Goal: Communication & Community: Answer question/provide support

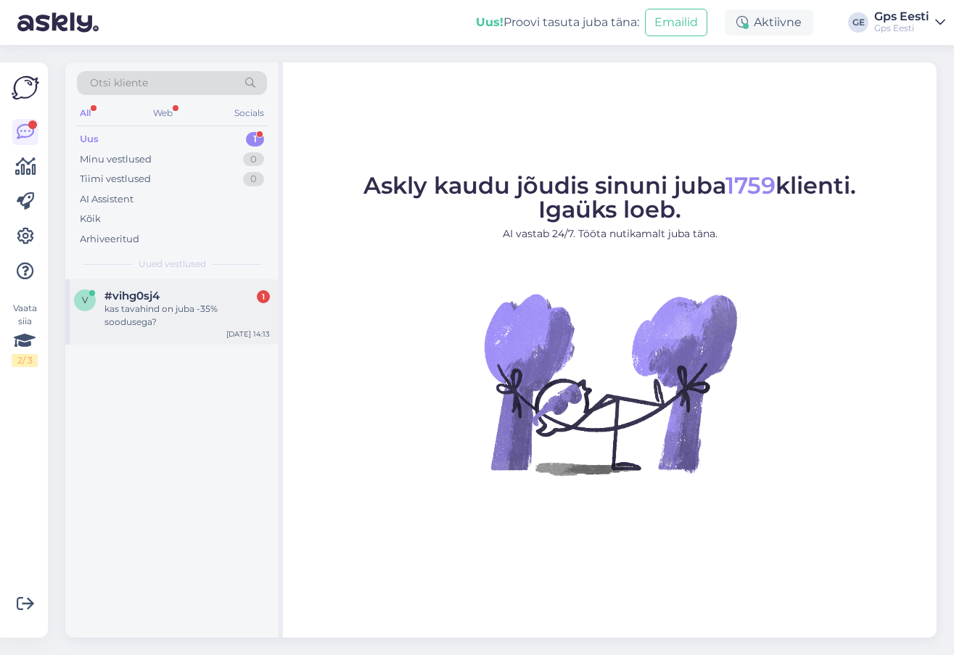
click at [157, 304] on div "kas tavahind on juba -35% soodusega?" at bounding box center [186, 316] width 165 height 26
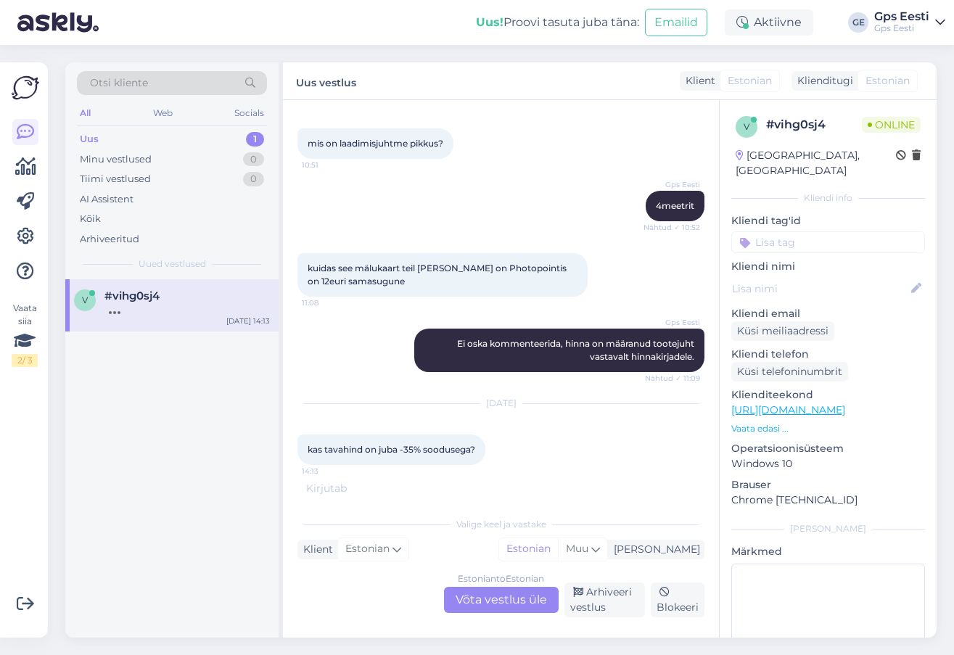
scroll to position [901, 0]
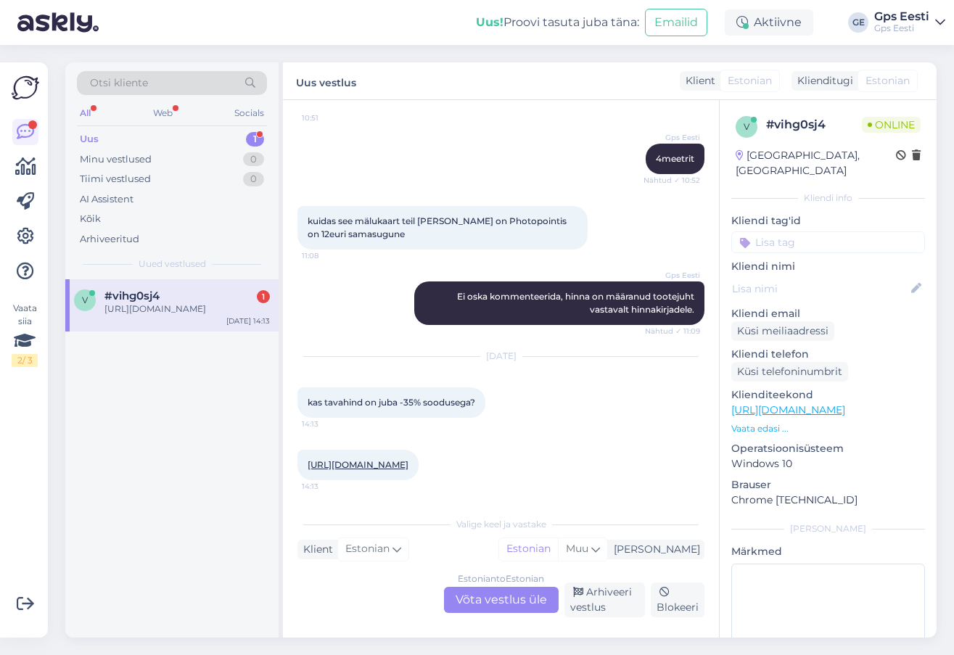
click at [504, 598] on div "Estonian to Estonian Võta vestlus üle" at bounding box center [501, 600] width 115 height 26
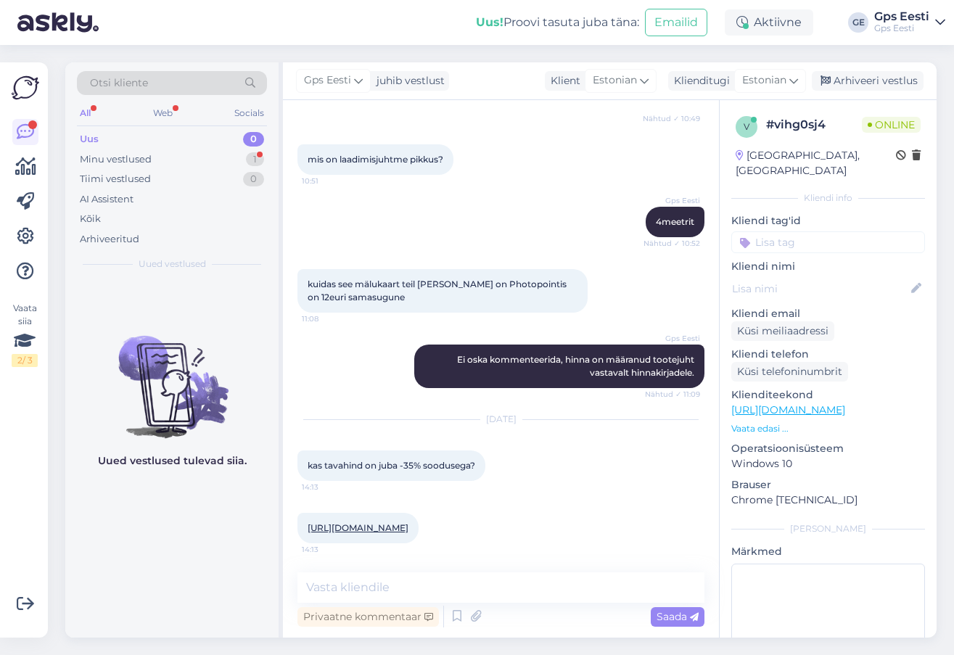
click at [393, 523] on link "https://www.gpseesti.ee/sport/aktiivsus/aktiivsuskell-garmin-vivomove-trend:mis…" at bounding box center [358, 527] width 101 height 11
click at [454, 577] on textarea at bounding box center [501, 588] width 407 height 30
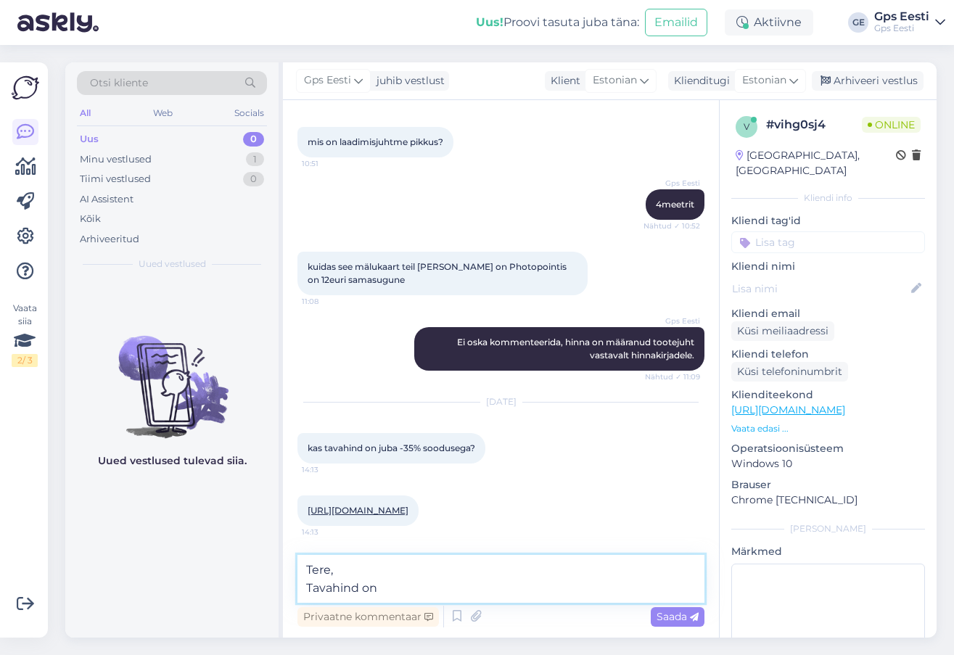
paste textarea "335,95€"
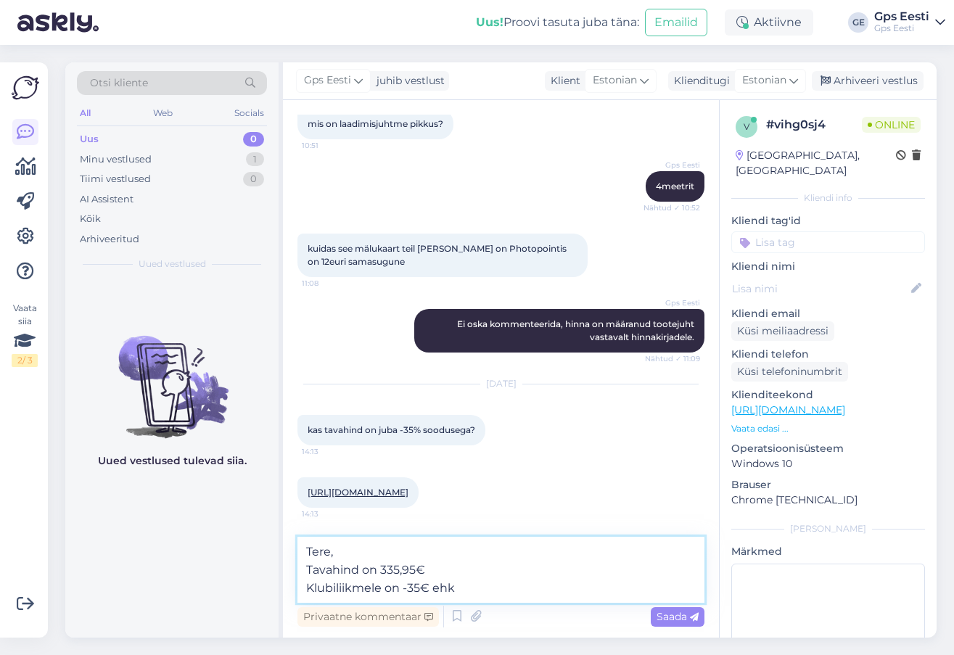
drag, startPoint x: 473, startPoint y: 586, endPoint x: 559, endPoint y: 591, distance: 85.8
click at [473, 586] on textarea "Tere, Tavahind on 335,95€ Klubiliikmele on -35€ ehk" at bounding box center [501, 570] width 407 height 66
paste textarea "300,95€"
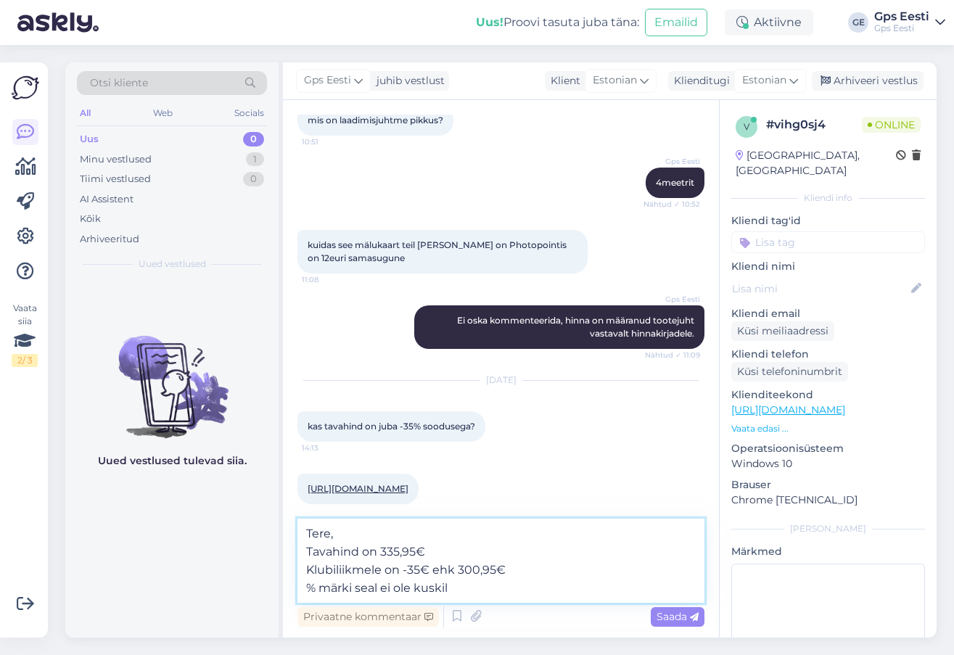
type textarea "Tere, Tavahind on 335,95€ Klubiliikmele on -35€ ehk 300,95€ % märki seal ei ole…"
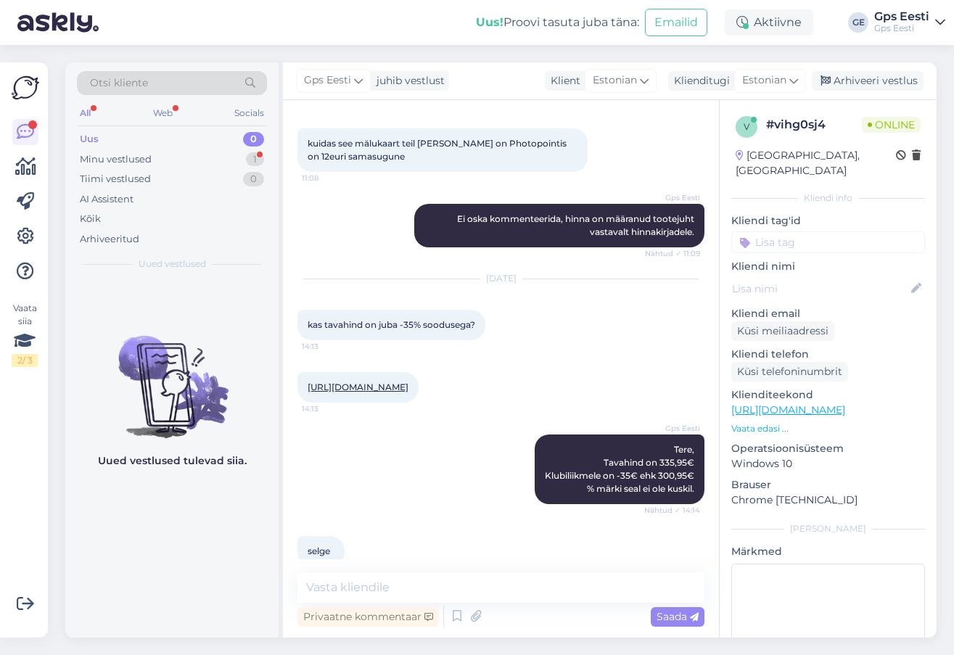
scroll to position [1002, 0]
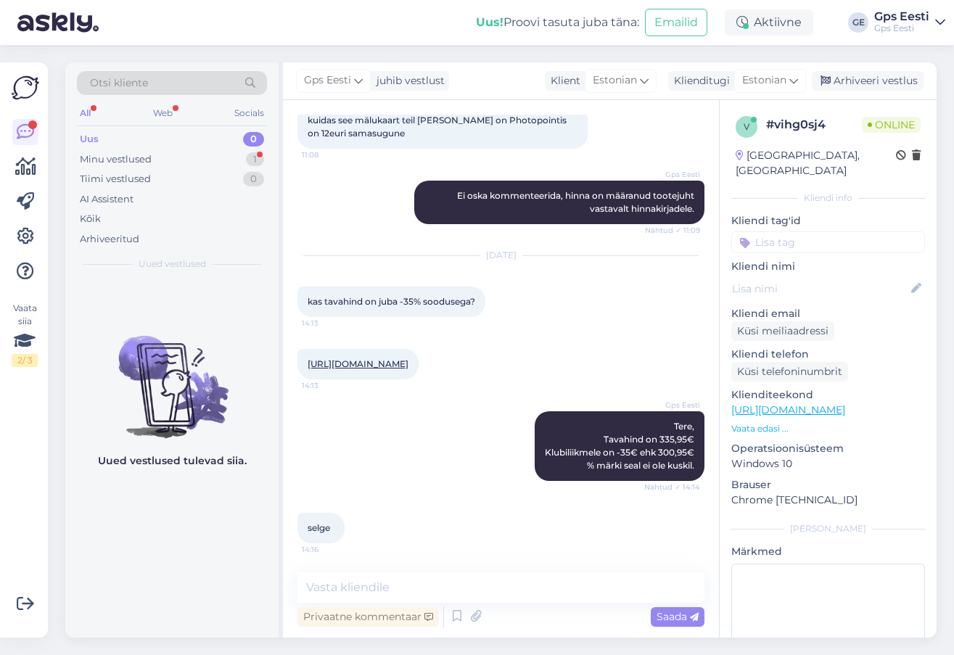
click at [205, 530] on div "Uued vestlused tulevad siia." at bounding box center [171, 458] width 213 height 358
click at [393, 517] on div "selge 14:16" at bounding box center [501, 528] width 407 height 62
click at [427, 586] on textarea at bounding box center [501, 588] width 407 height 30
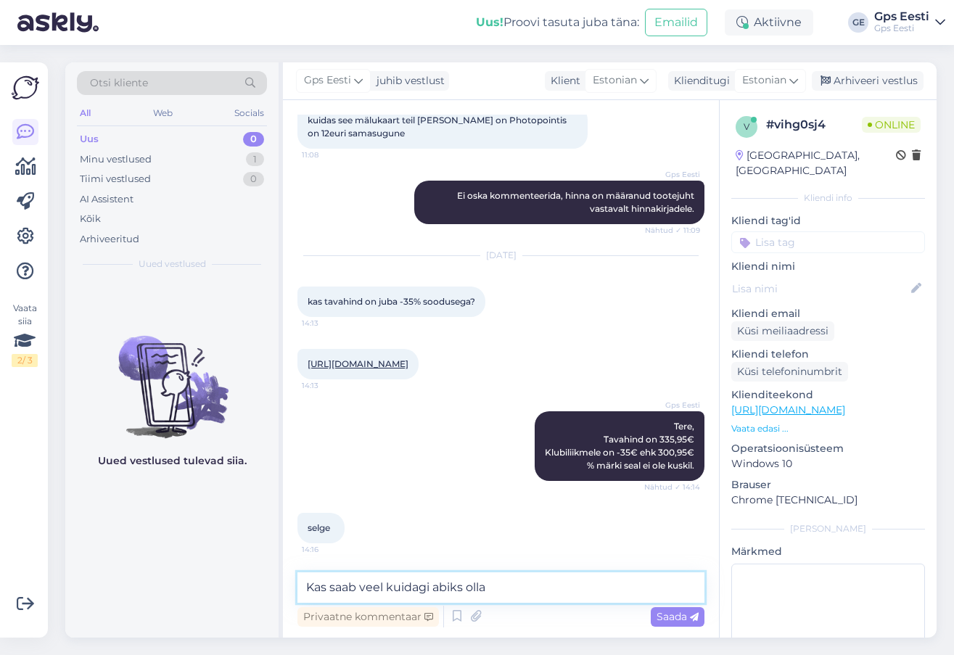
type textarea "Kas saab veel kuidagi abiks olla?"
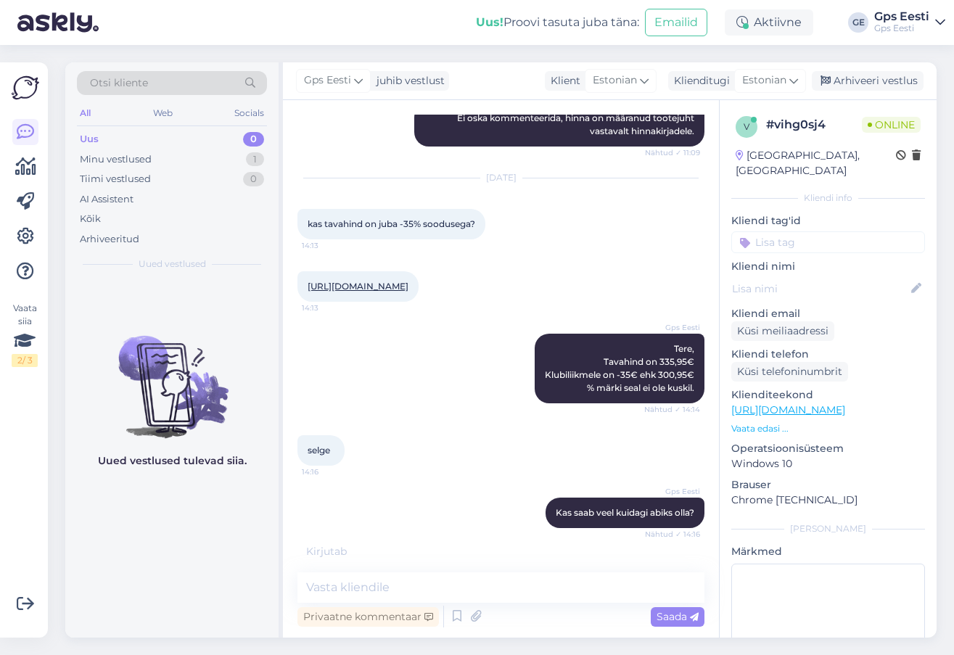
scroll to position [1127, 0]
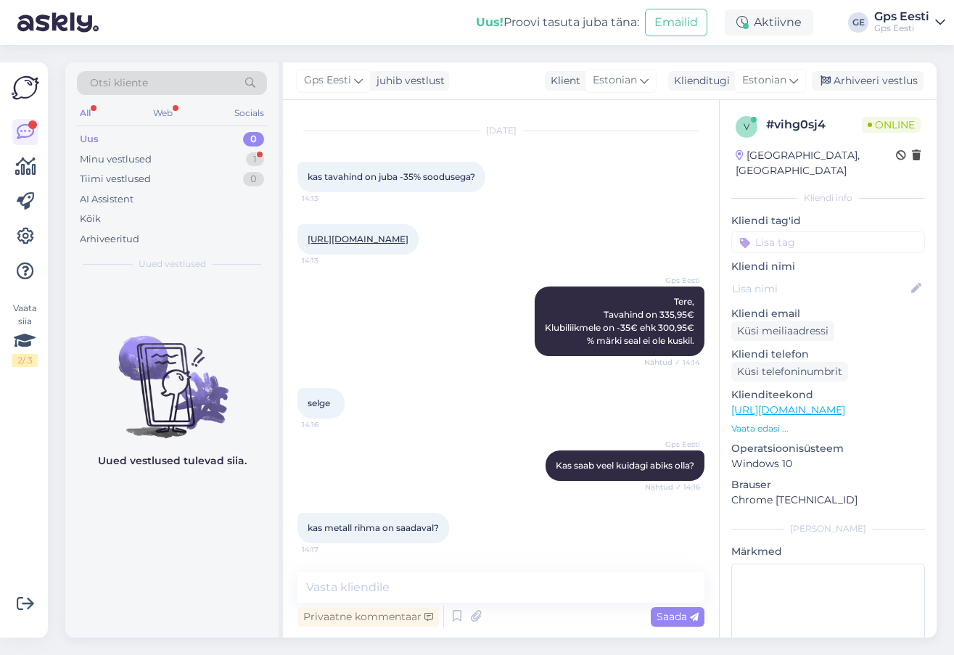
click at [845, 403] on link "https://www.gpseesti.ee/sport/aktiivsus/aktiivsuskell-garmin-vivomove-trend:mis…" at bounding box center [788, 409] width 114 height 13
click at [560, 594] on textarea at bounding box center [501, 588] width 407 height 30
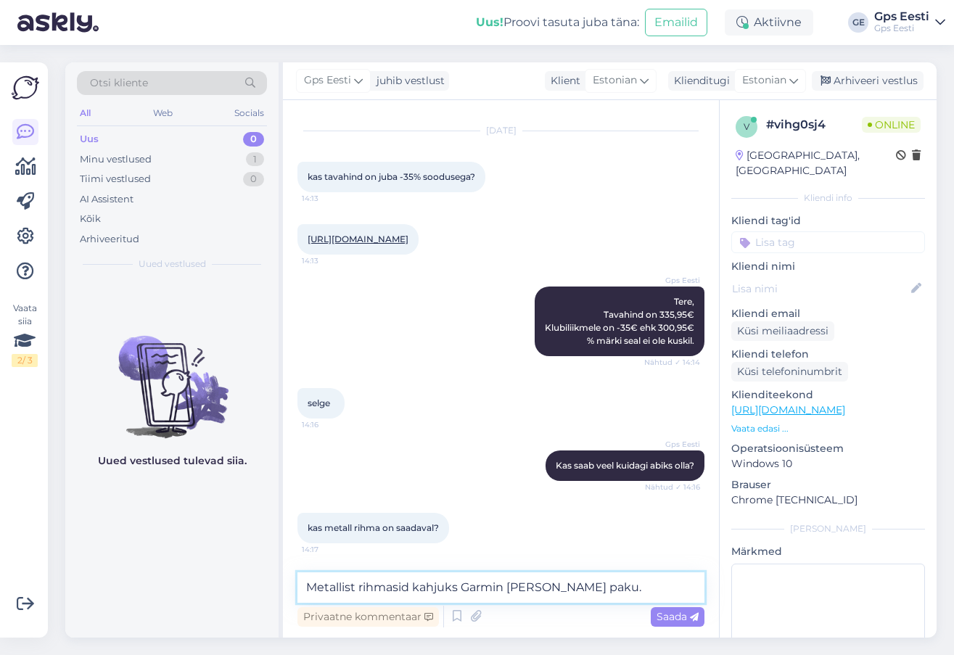
scroll to position [1142, 0]
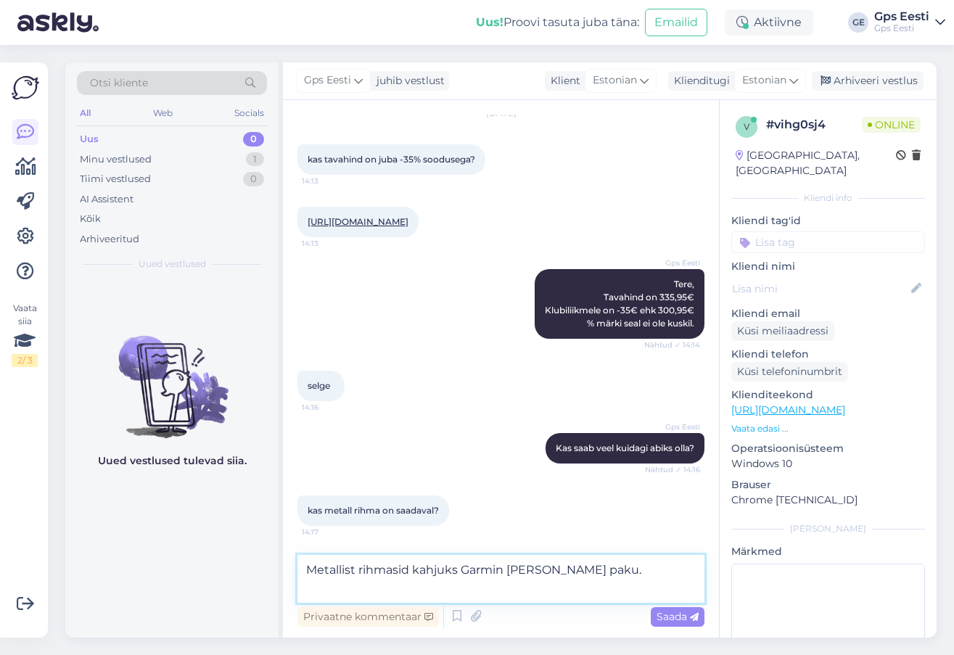
click at [458, 588] on textarea "Metallist rihmasid kahjuks Garmin meile ei paku." at bounding box center [501, 579] width 407 height 48
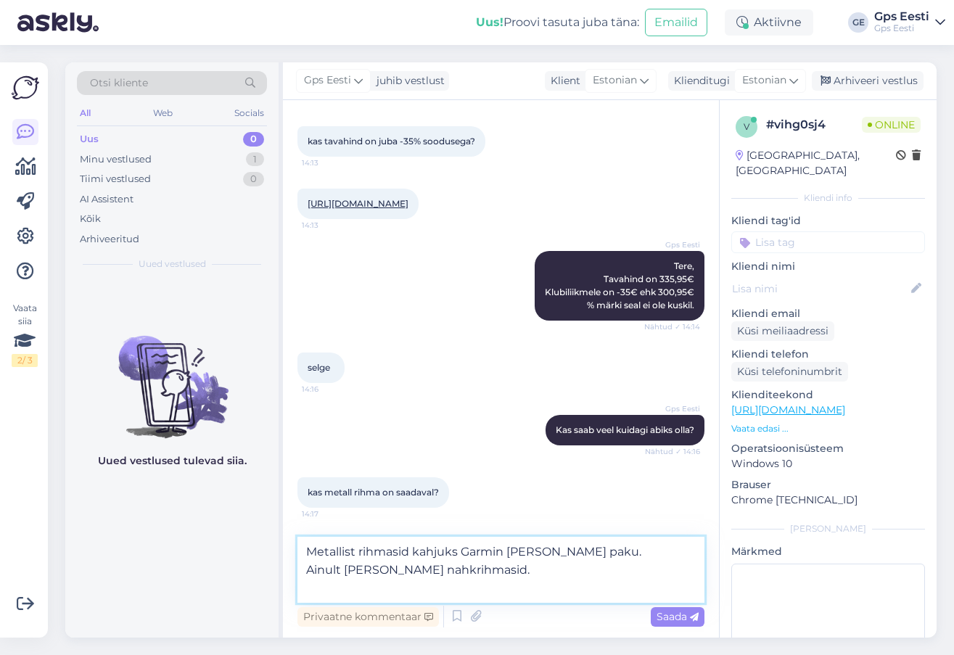
paste textarea "https://www.gpseesti.ee/spordiks/kellarihmad/quick-release-premium-kellarihmad-…"
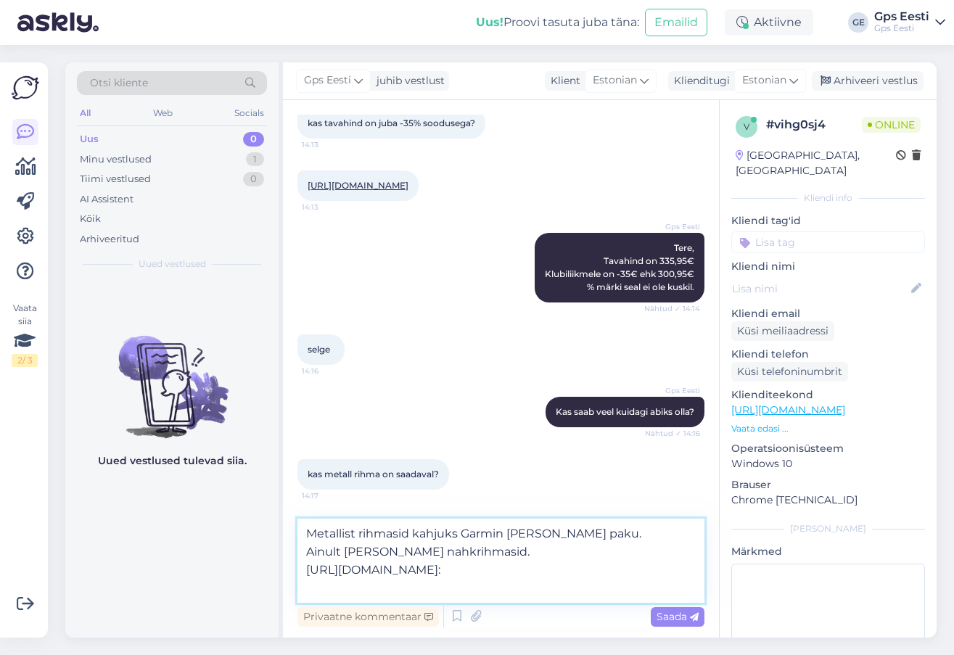
type textarea "Metallist rihmasid kahjuks Garmin meile ei paku. Ainult nailon ja nahkrihmasid.…"
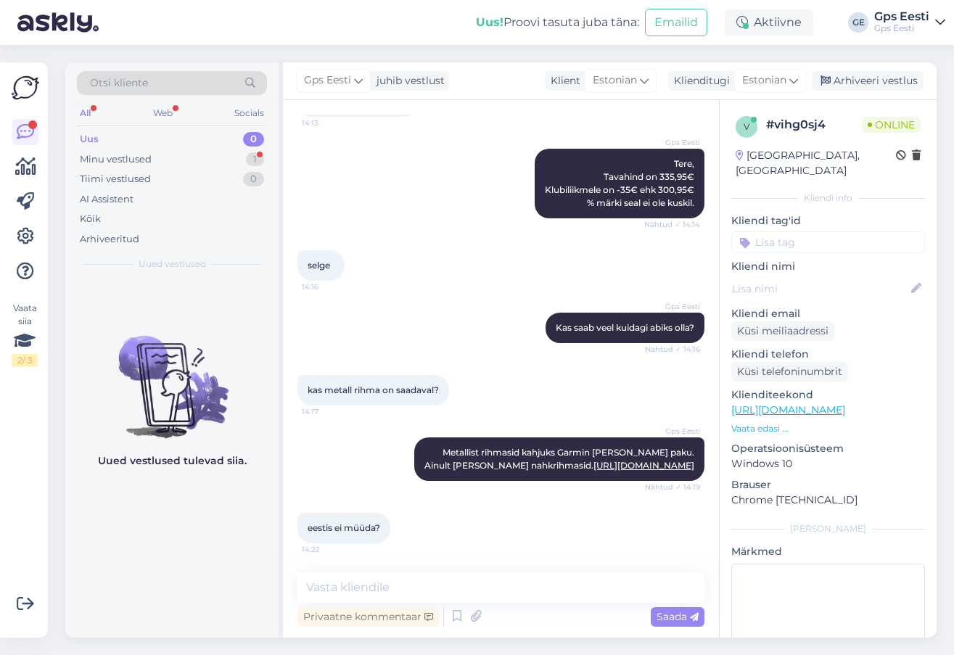
scroll to position [1291, 0]
click at [554, 592] on textarea at bounding box center [501, 588] width 407 height 30
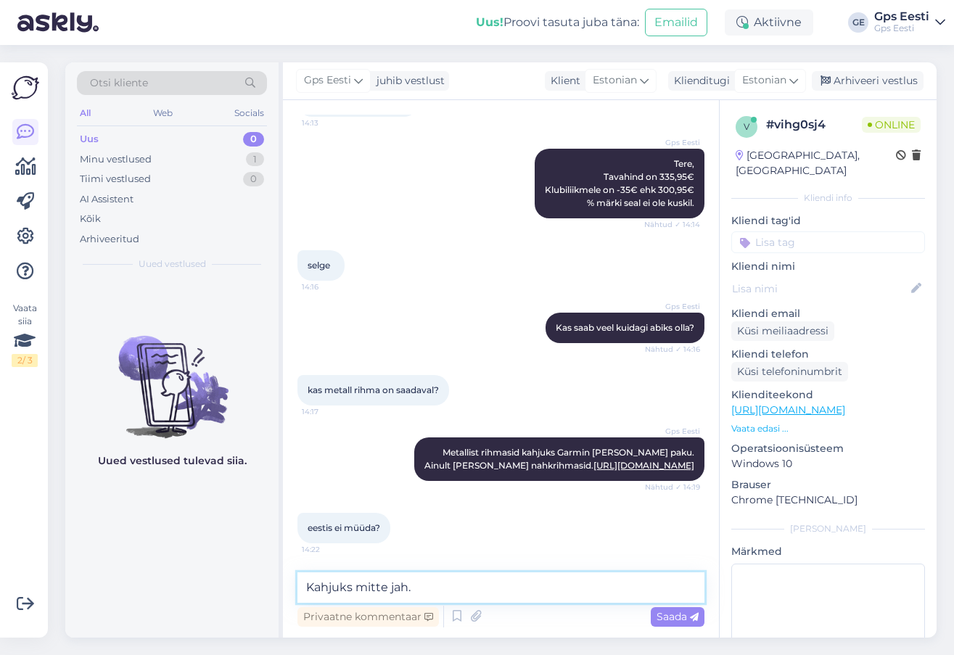
type textarea "Kahjuks mitte jah."
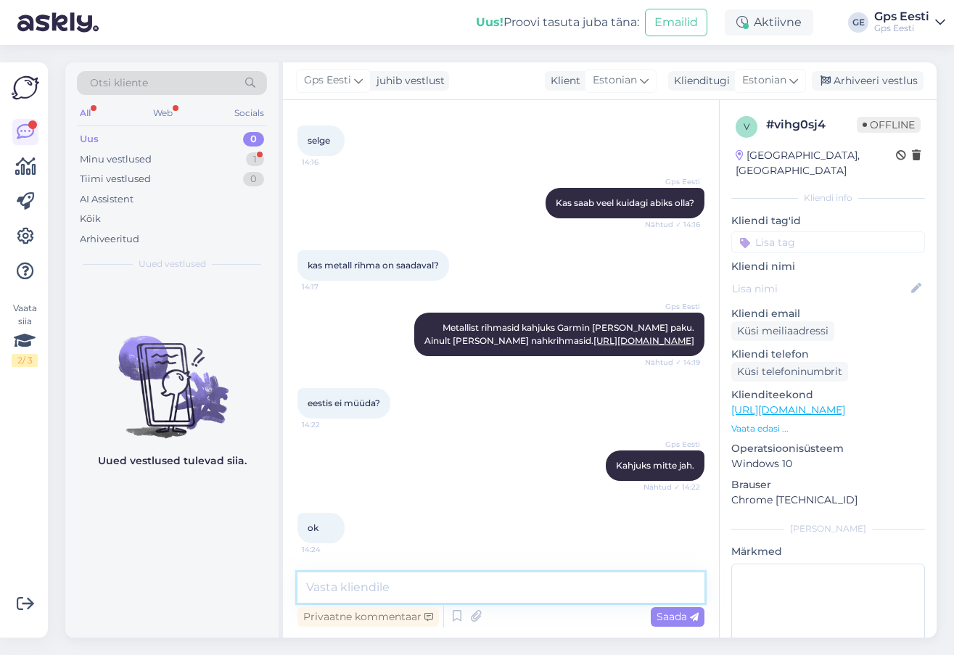
scroll to position [1416, 0]
drag, startPoint x: 213, startPoint y: 488, endPoint x: 380, endPoint y: 182, distance: 348.1
click at [213, 487] on div "Uued vestlused tulevad siia." at bounding box center [171, 458] width 213 height 358
click at [464, 531] on div "ok 14:24" at bounding box center [501, 528] width 407 height 62
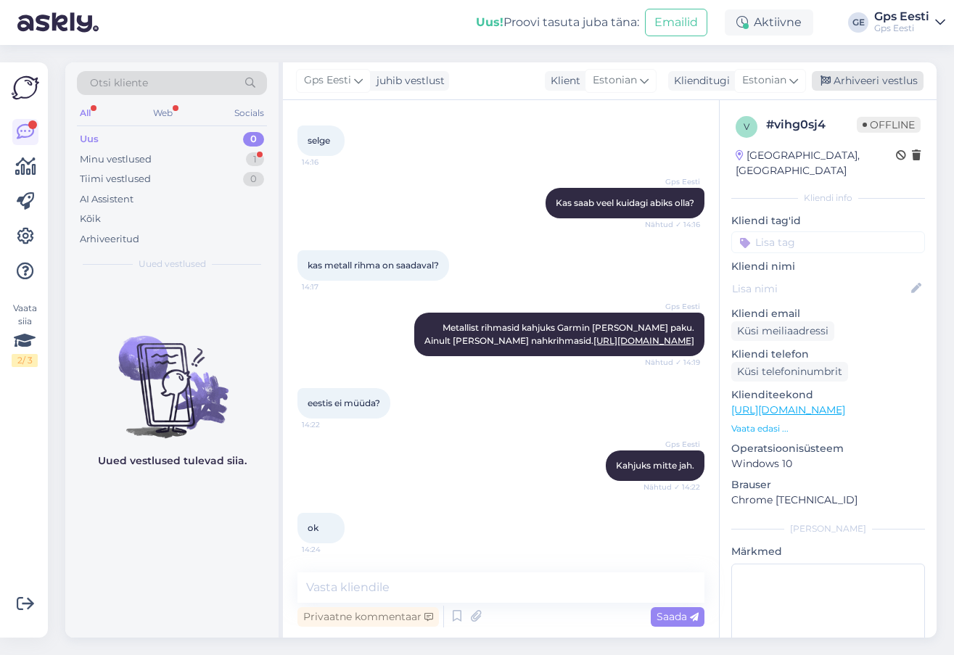
click at [878, 89] on div "Arhiveeri vestlus" at bounding box center [868, 81] width 112 height 20
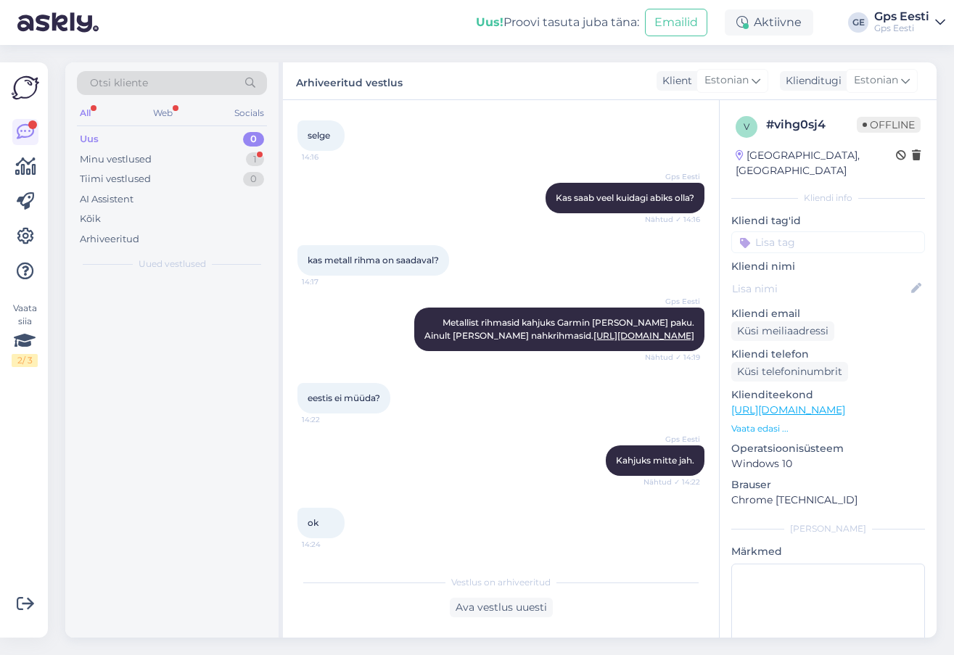
scroll to position [1421, 0]
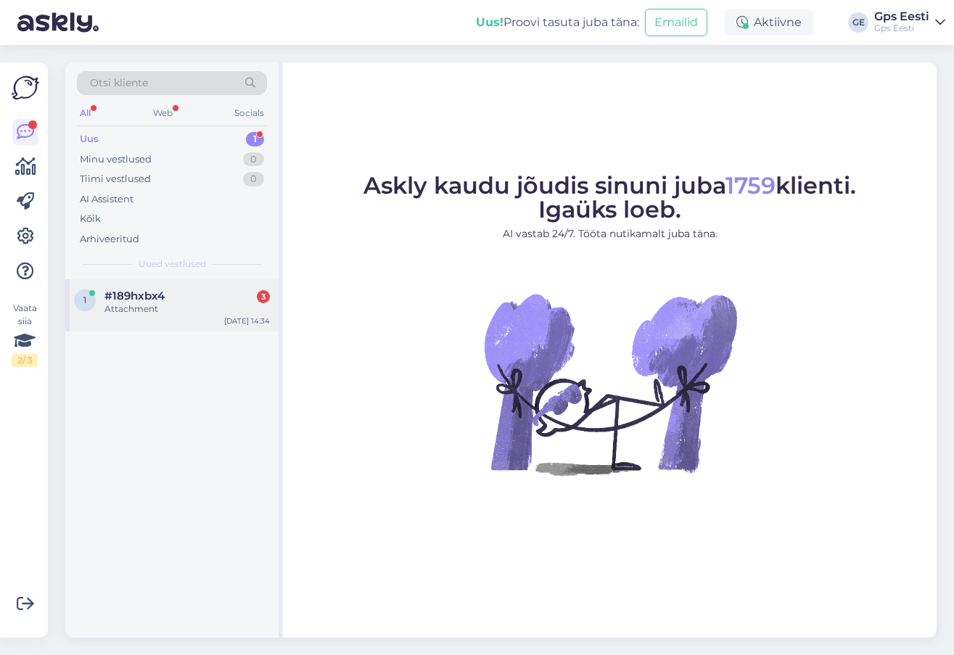
click at [156, 300] on span "#189hxbx4" at bounding box center [134, 296] width 60 height 13
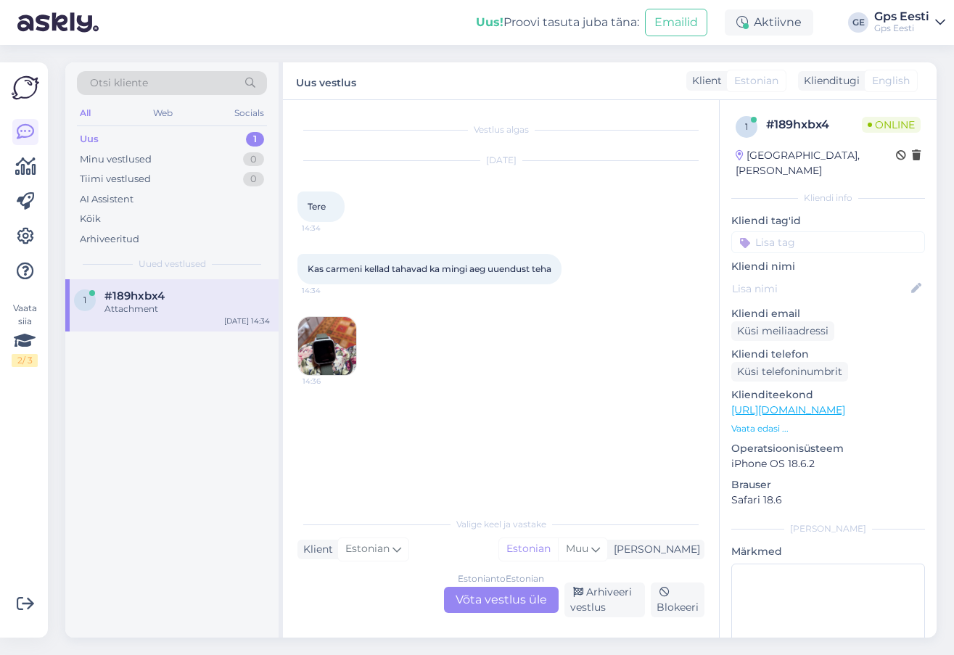
click at [311, 348] on img at bounding box center [327, 346] width 58 height 58
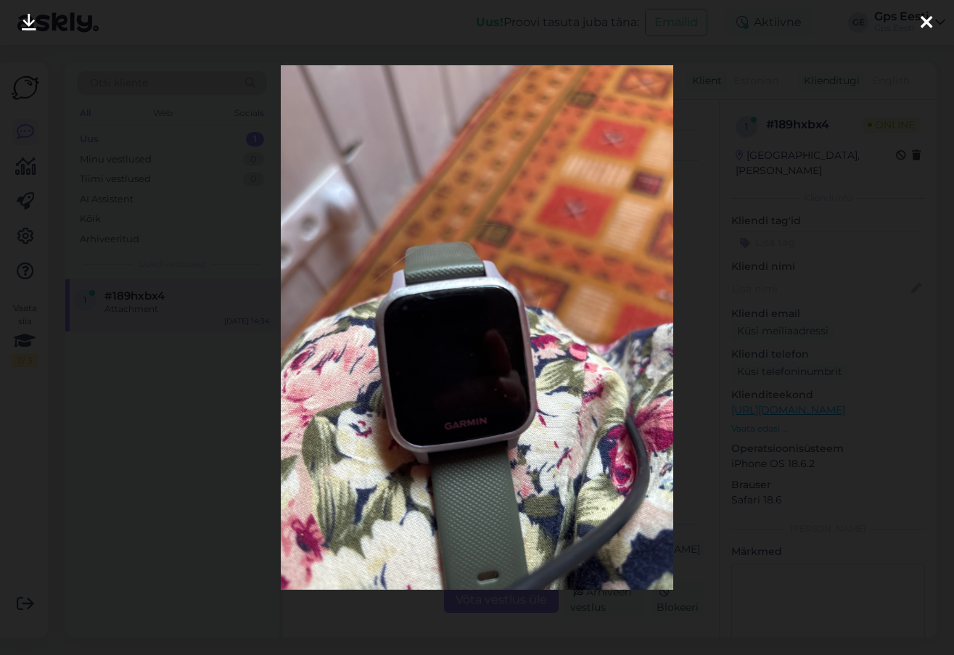
click at [475, 372] on img at bounding box center [477, 327] width 393 height 524
click at [932, 15] on div at bounding box center [926, 23] width 29 height 46
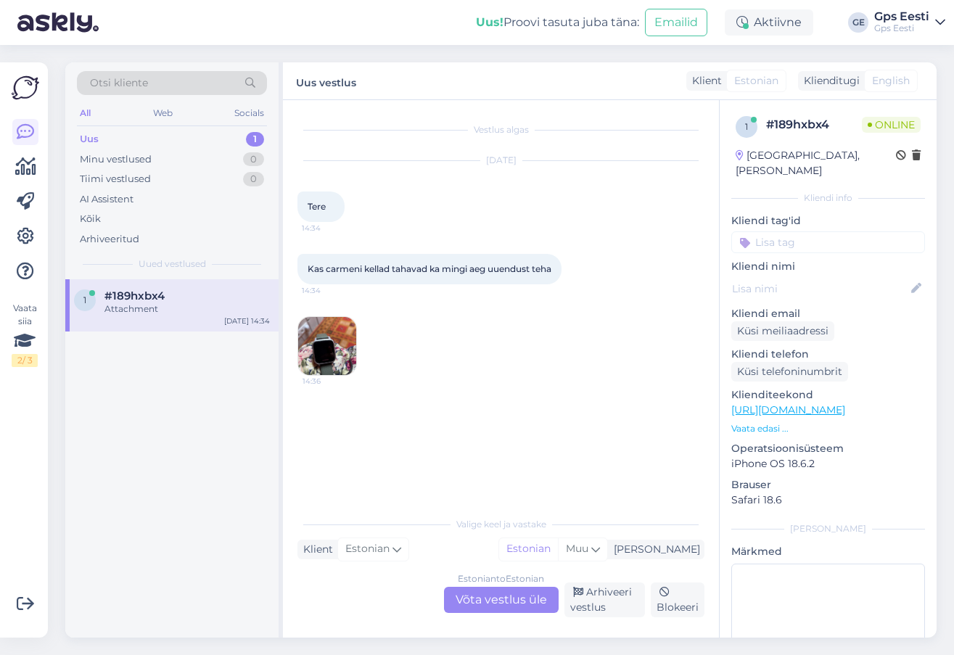
click at [499, 599] on div "Estonian to Estonian Võta vestlus üle" at bounding box center [501, 600] width 115 height 26
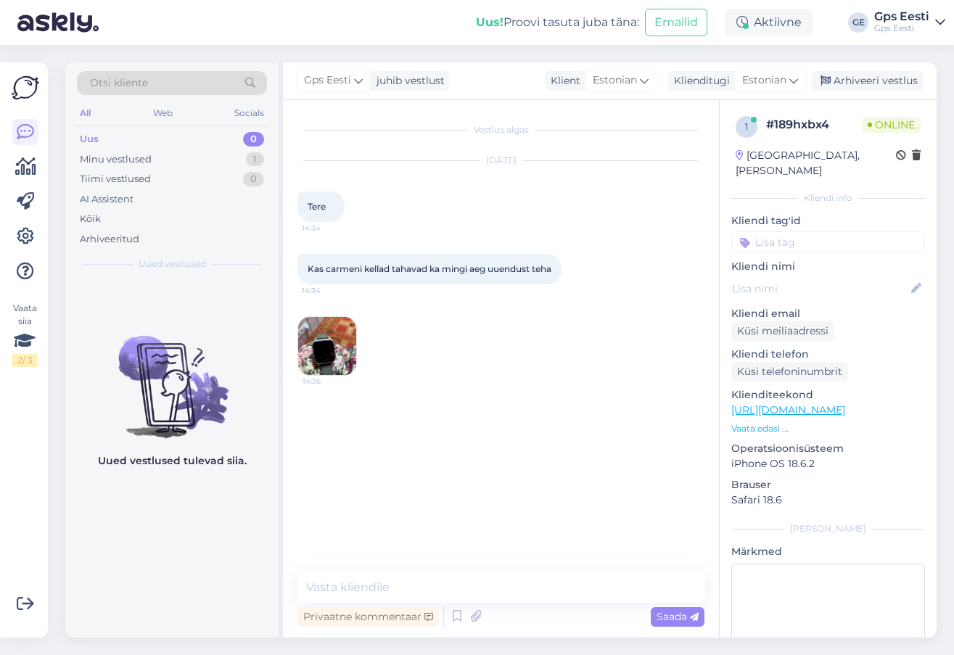
click at [440, 569] on div "Vestlus algas [DATE] Tere 14:34 Kas carmeni kellad tahavad ka mingi aeg uuendus…" at bounding box center [501, 369] width 436 height 538
click at [435, 596] on textarea at bounding box center [501, 588] width 407 height 30
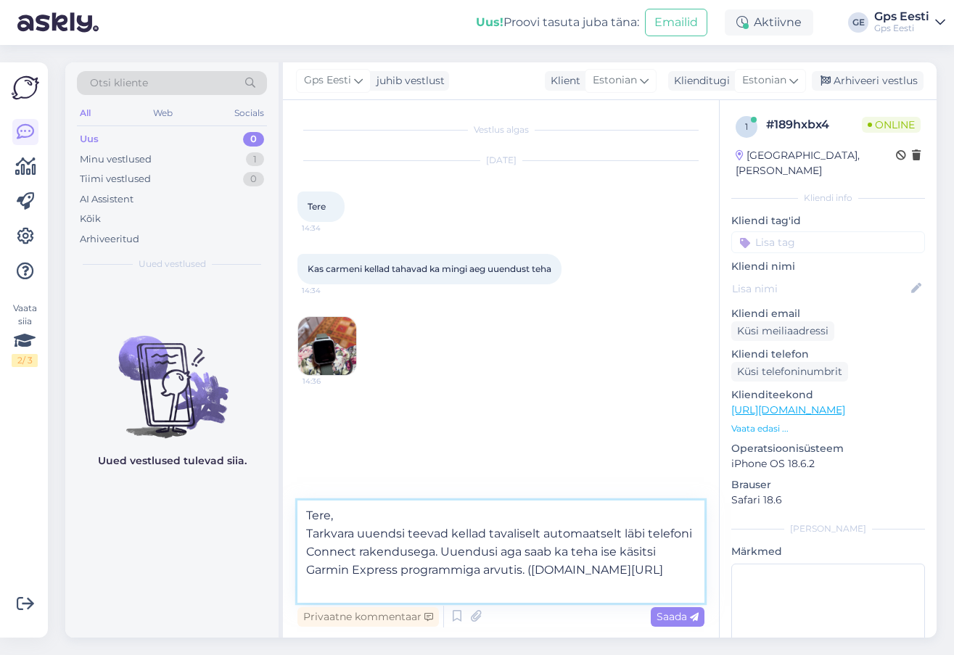
type textarea "Tere, Tarkvara uuendsi teevad kellad tavaliselt automaatselt läbi telefoni Conn…"
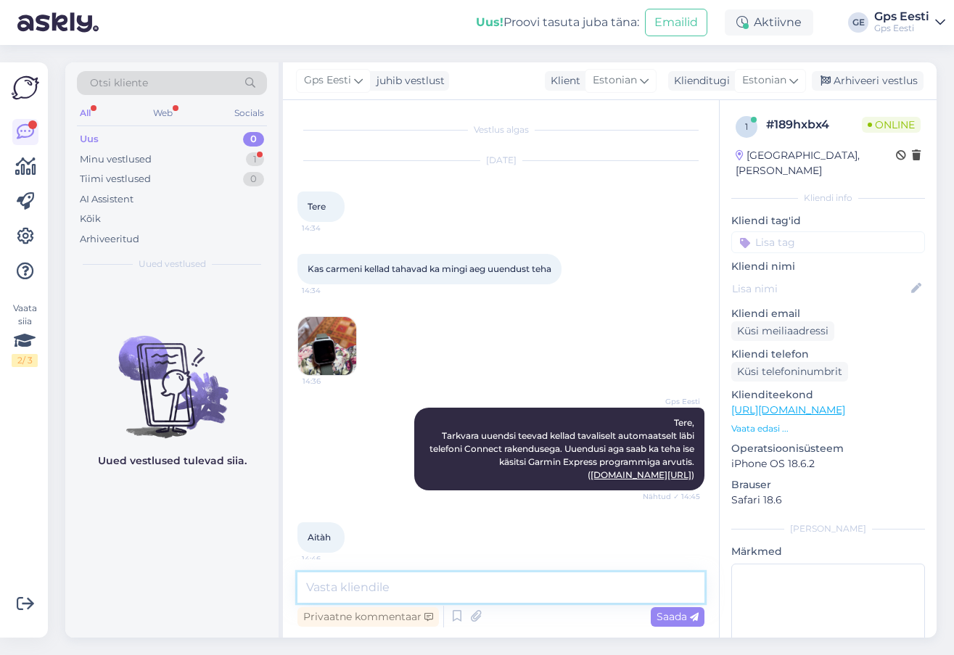
scroll to position [9, 0]
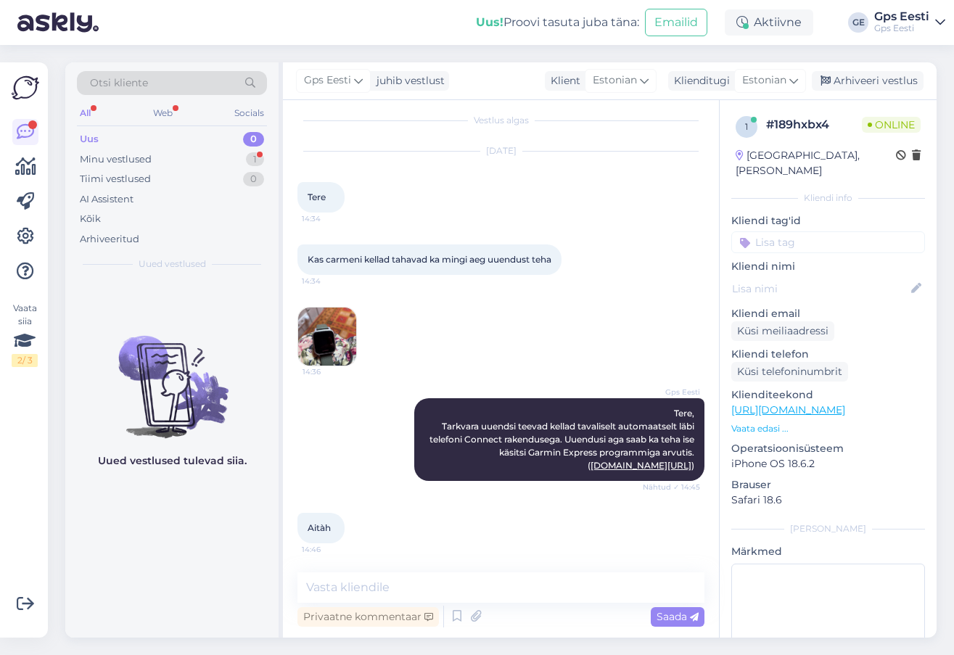
click at [117, 566] on div "Uued vestlused tulevad siia." at bounding box center [171, 458] width 213 height 358
click at [443, 591] on textarea at bounding box center [501, 588] width 407 height 30
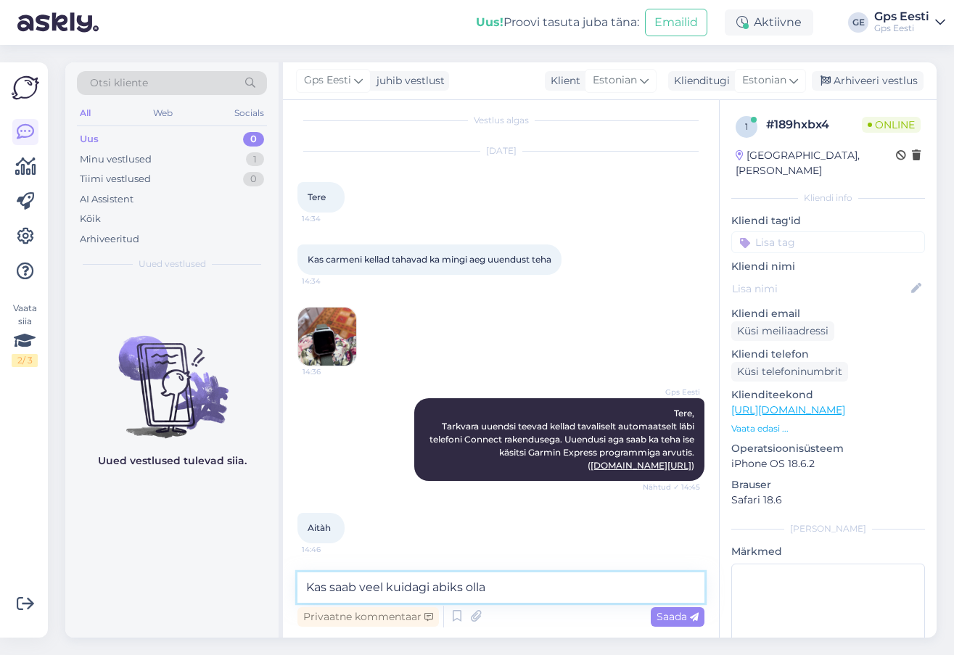
type textarea "Kas saab veel kuidagi abiks olla?"
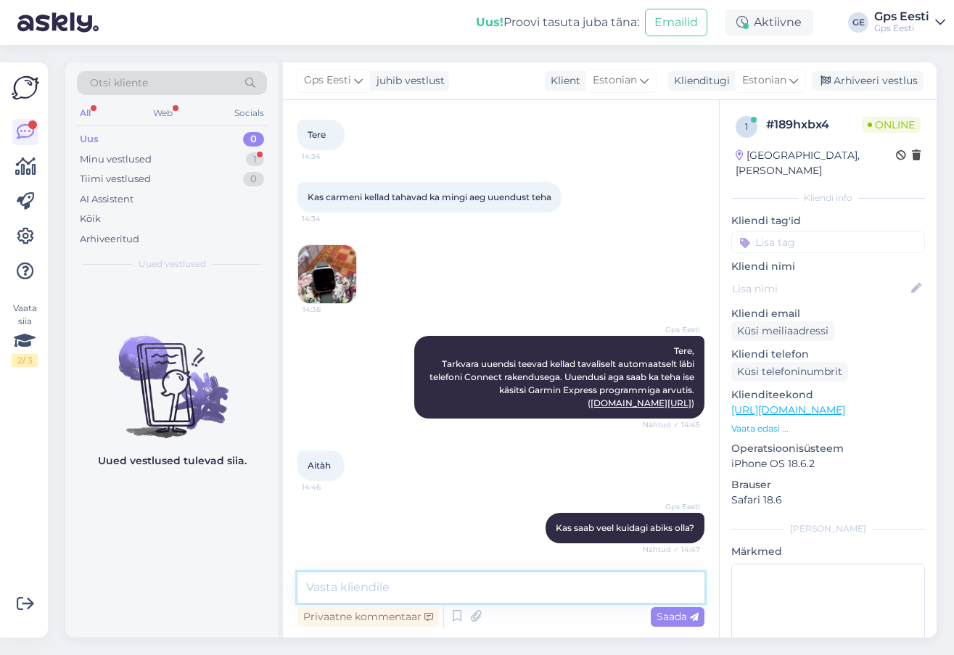
scroll to position [197, 0]
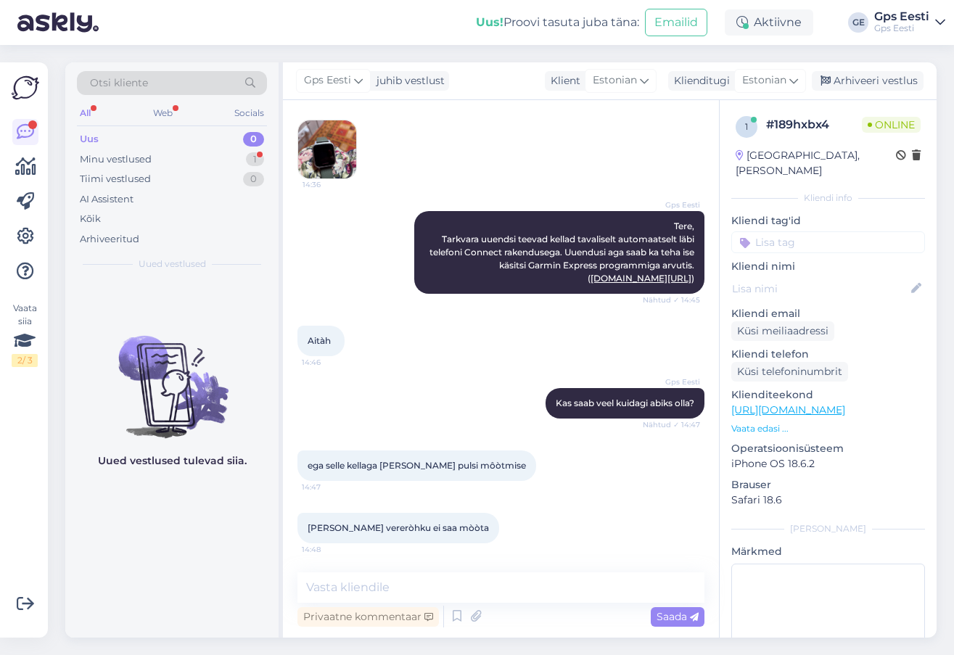
click at [209, 562] on div "Uued vestlused tulevad siia." at bounding box center [171, 458] width 213 height 358
click at [423, 584] on textarea at bounding box center [501, 588] width 407 height 30
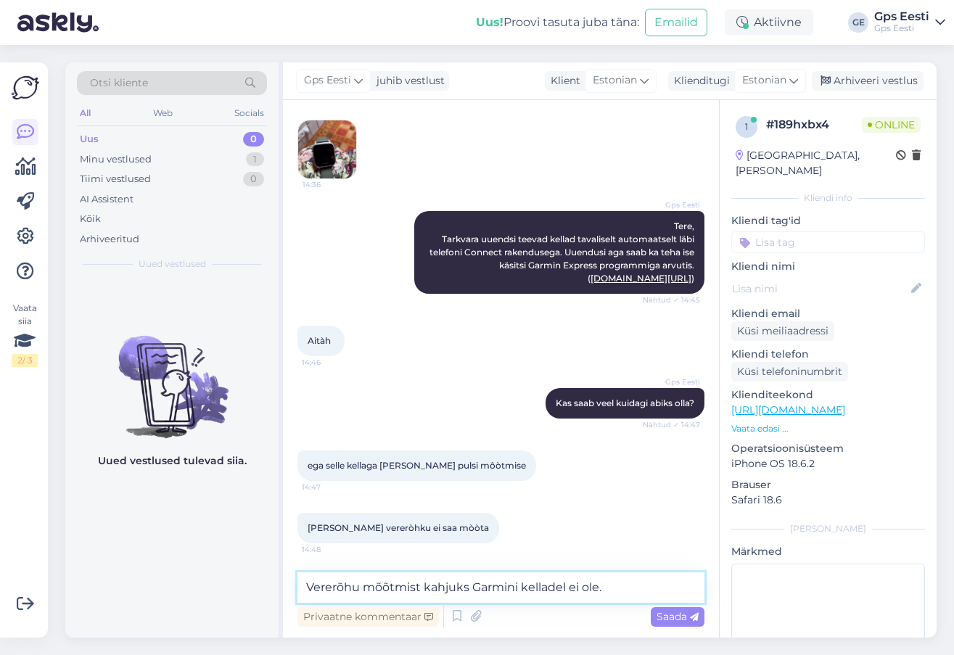
scroll to position [259, 0]
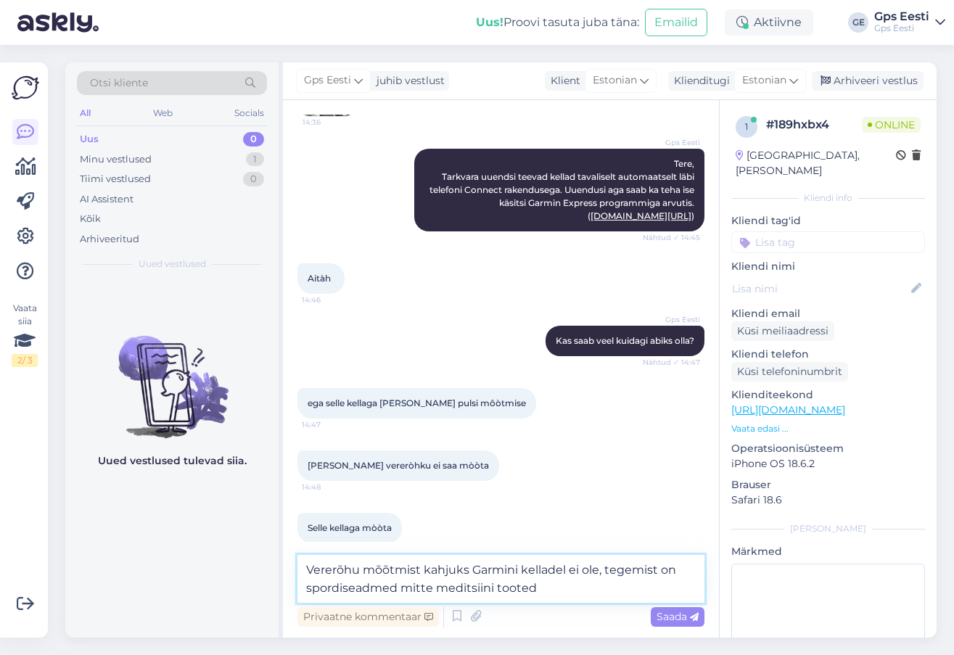
type textarea "Vererõhu mõõtmist kahjuks Garmini kelladel ei ole, tegemist on spordiseadmed mi…"
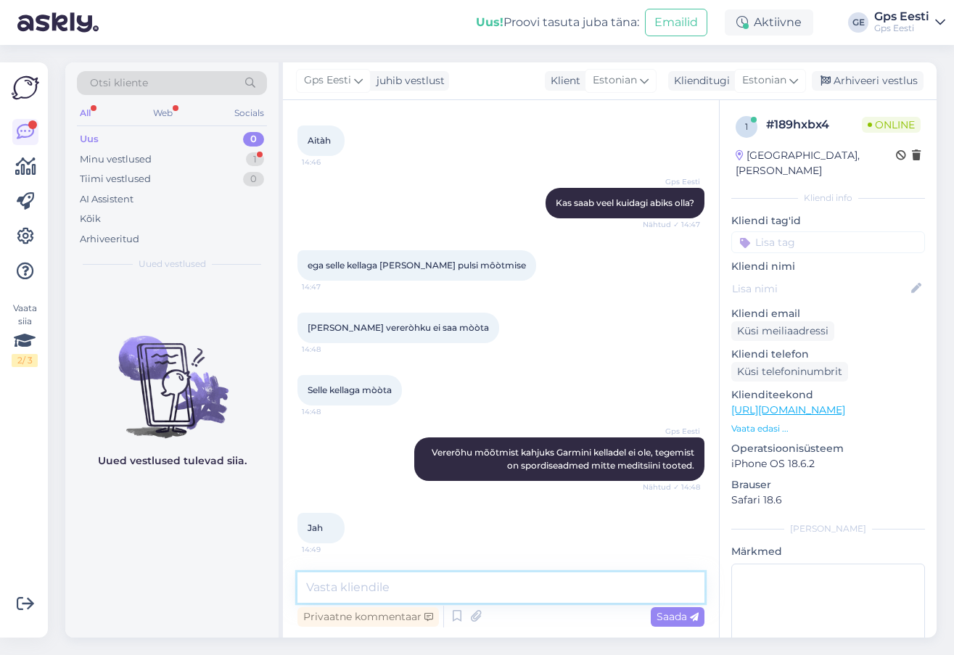
scroll to position [459, 0]
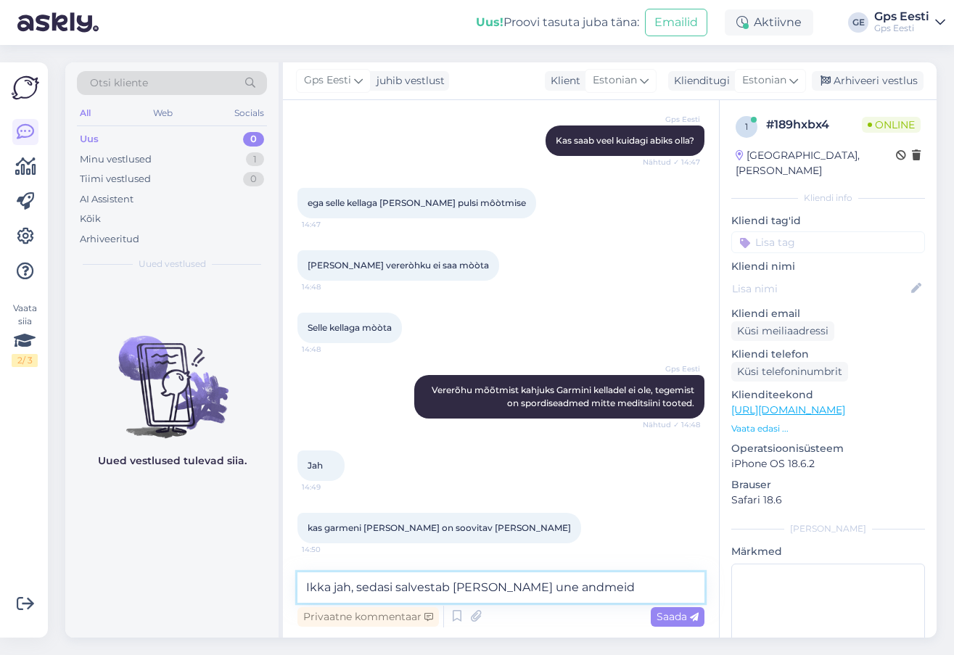
type textarea "Ikka jah, sedasi salvestab kell teie une andmeid."
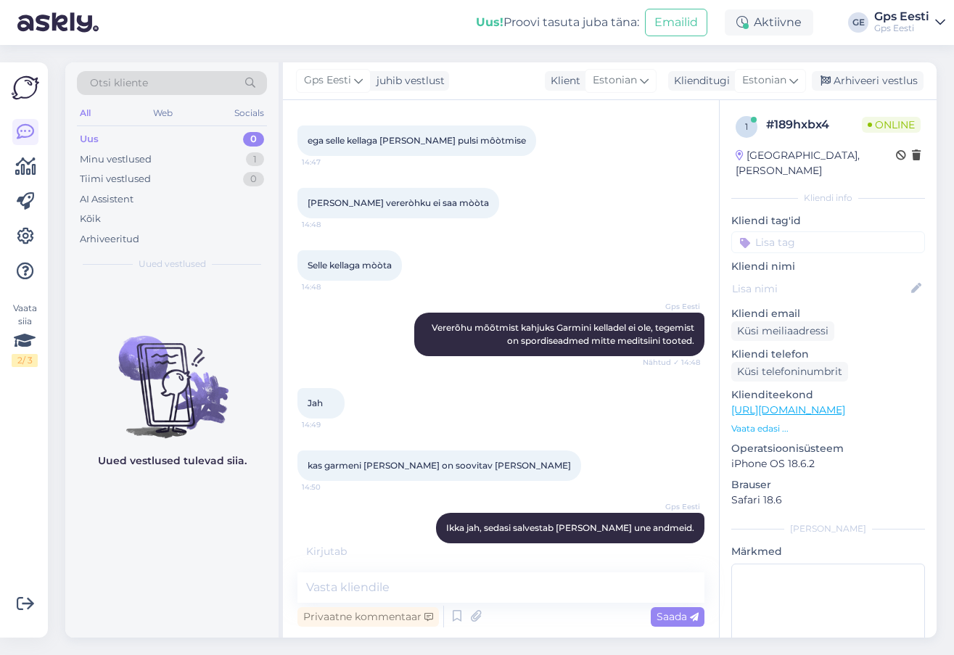
scroll to position [584, 0]
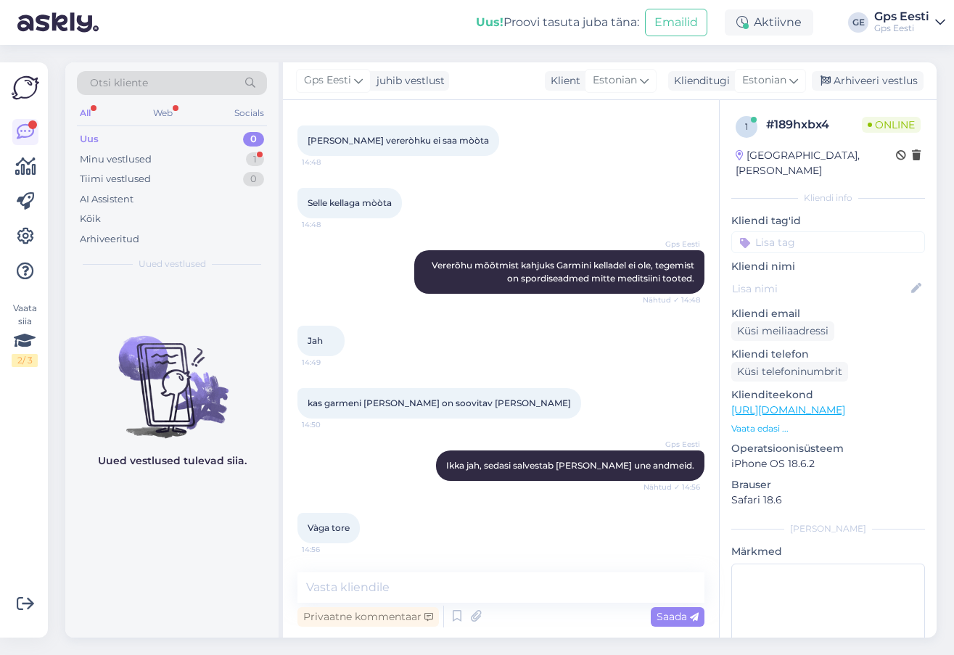
drag, startPoint x: 189, startPoint y: 581, endPoint x: 457, endPoint y: 591, distance: 268.7
click at [189, 581] on div "Uued vestlused tulevad siia." at bounding box center [171, 458] width 213 height 358
click at [467, 587] on textarea at bounding box center [501, 588] width 407 height 30
click at [114, 531] on div "Uued vestlused tulevad siia." at bounding box center [171, 458] width 213 height 358
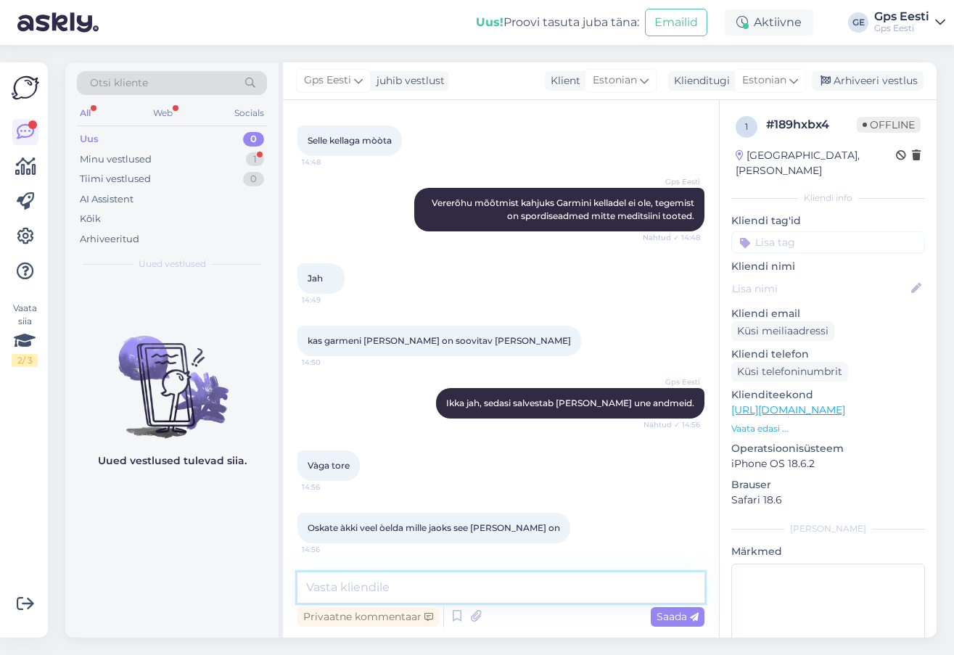
click at [445, 578] on textarea at bounding box center [501, 588] width 407 height 30
click at [476, 598] on textarea at bounding box center [501, 588] width 407 height 30
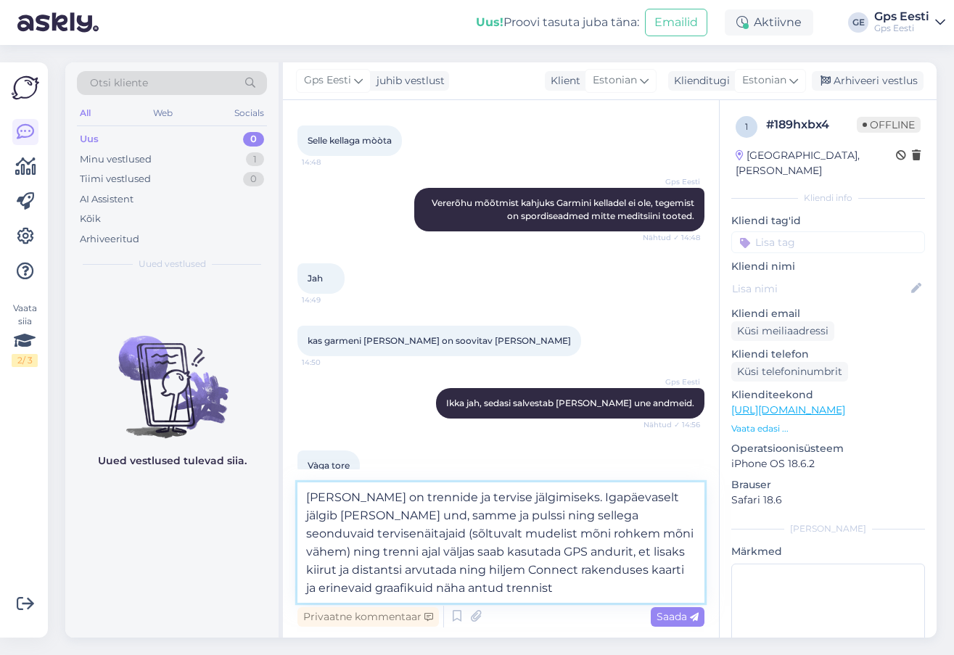
type textarea "Kell on trennide ja tervise jälgimiseks. Igapäevaselt jälgib kell und, samme ja…"
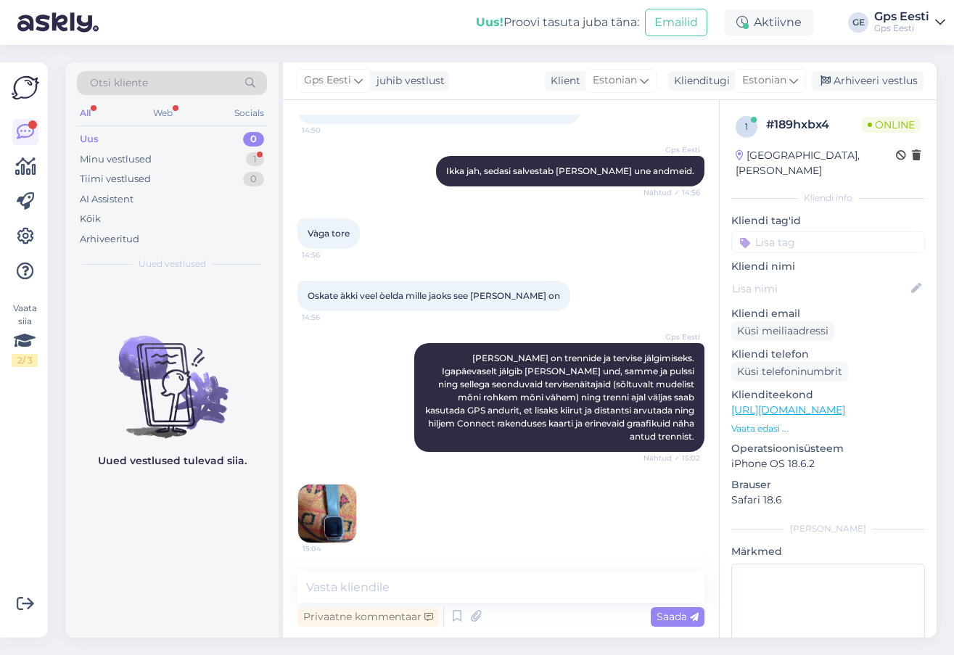
scroll to position [941, 0]
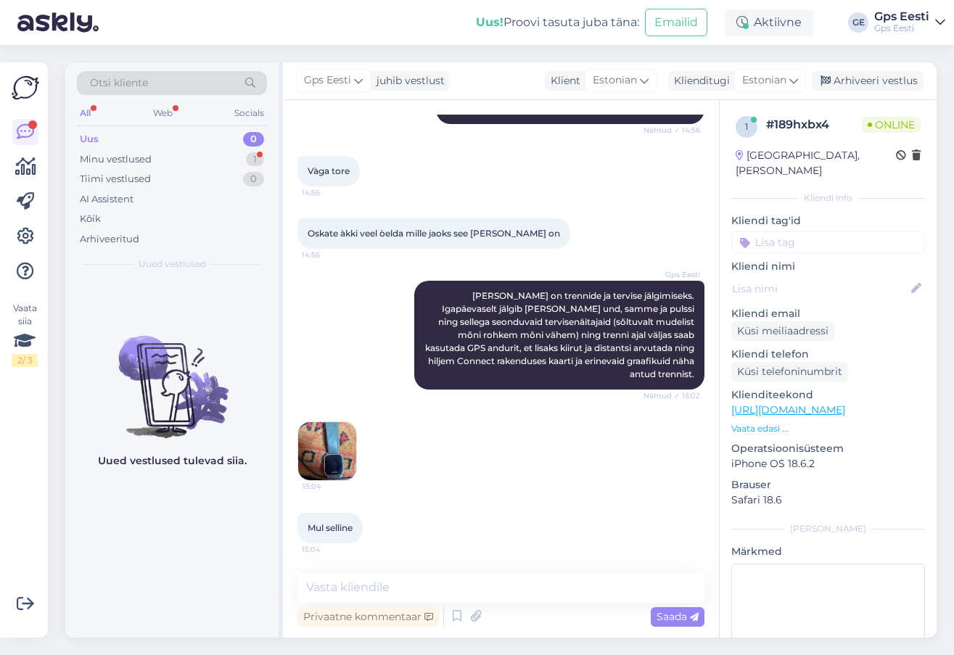
click at [330, 449] on img at bounding box center [327, 451] width 58 height 58
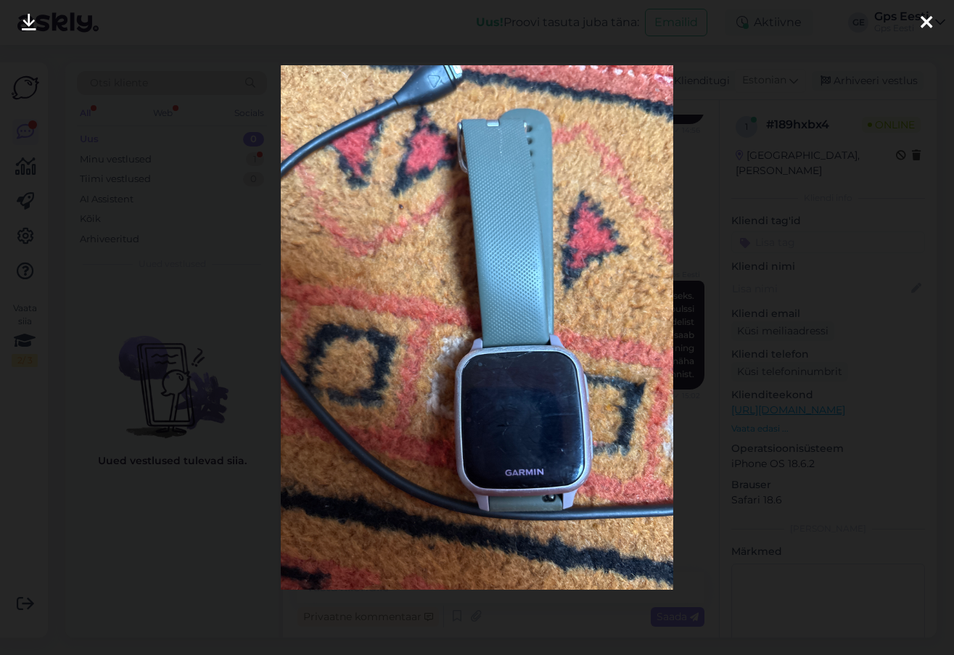
click at [924, 19] on icon at bounding box center [927, 23] width 12 height 19
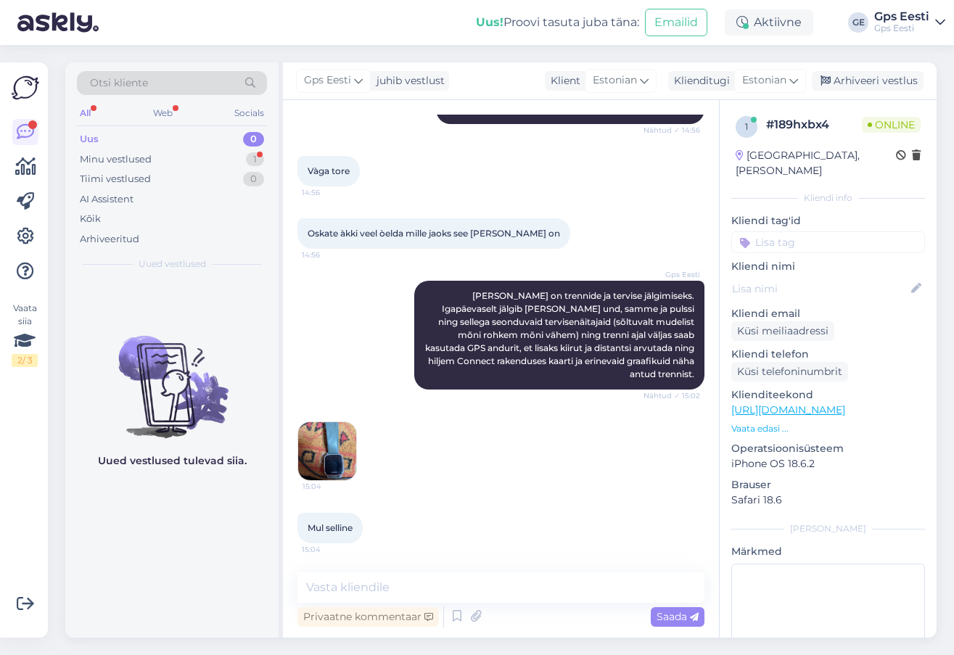
click at [323, 452] on img at bounding box center [327, 451] width 58 height 58
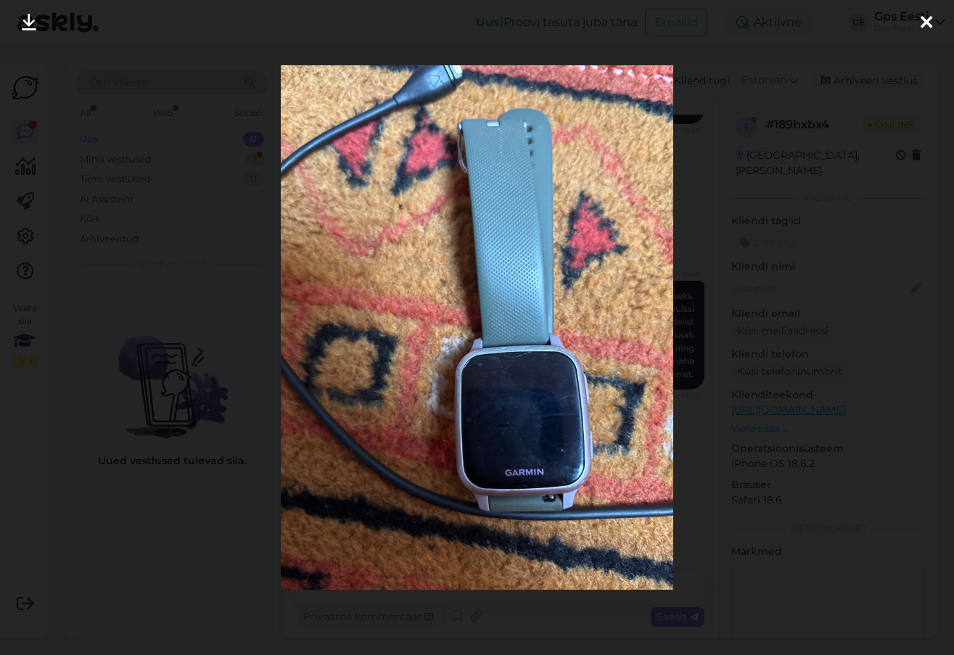
click at [924, 17] on icon at bounding box center [927, 23] width 12 height 19
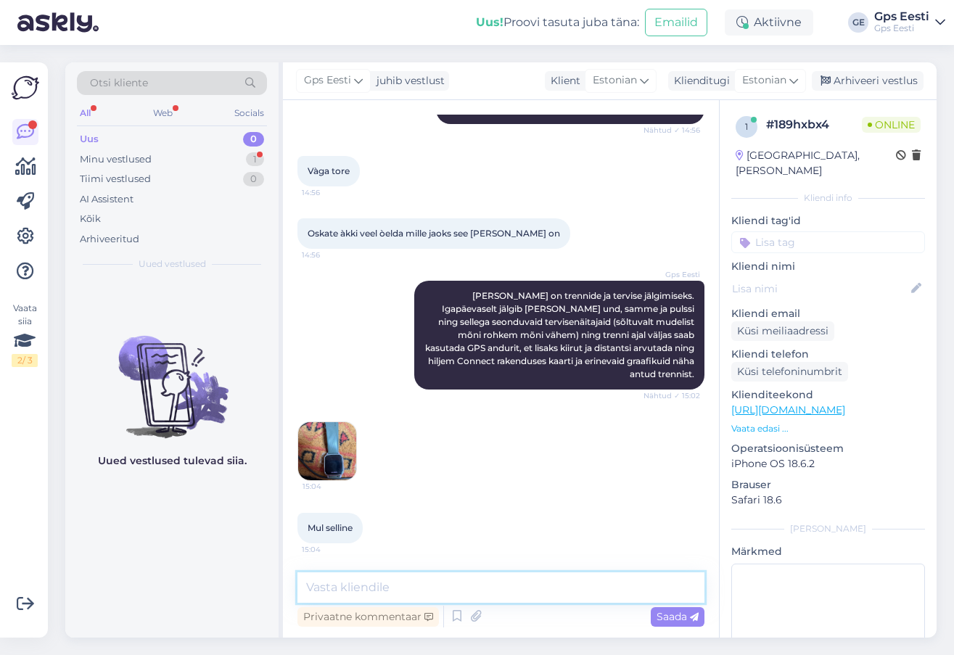
click at [407, 592] on textarea at bounding box center [501, 588] width 407 height 30
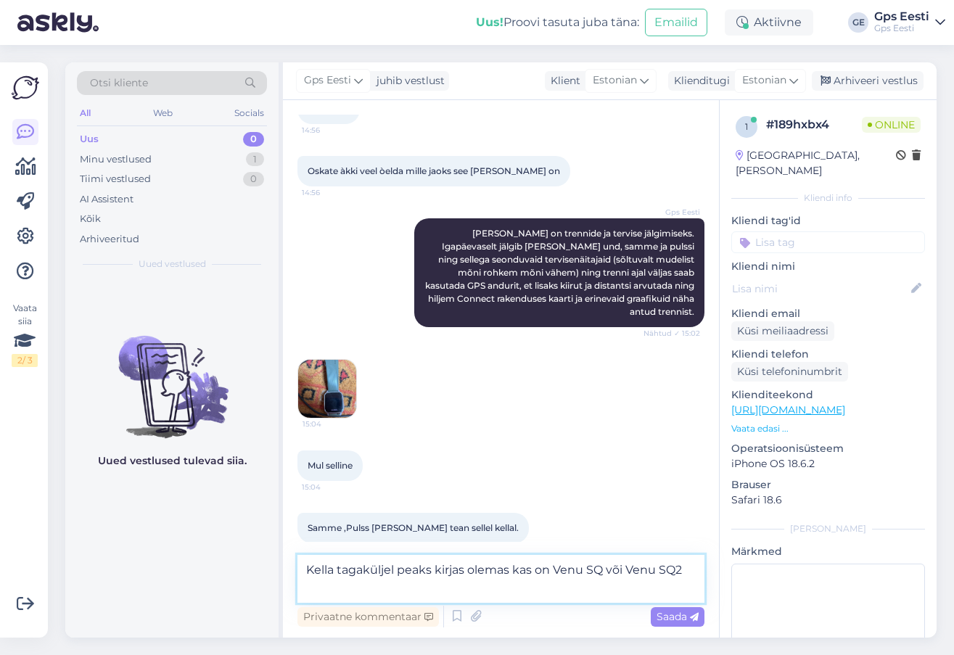
click at [370, 578] on textarea "Kella tagaküljel peaks kirjas olemas kas on Venu SQ või Venu SQ2" at bounding box center [501, 579] width 407 height 48
click at [319, 601] on textarea "Kella tagaküljel peaks kirjas olemas kas on Venu SQ või Venu SQ2" at bounding box center [501, 579] width 407 height 48
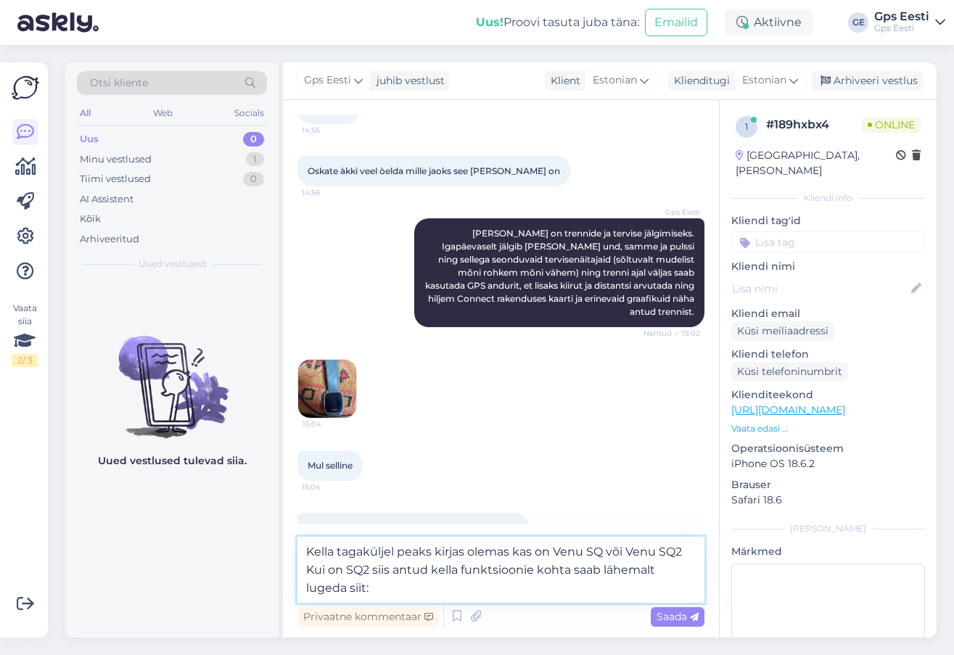
paste textarea "https://www.gpseesti.ee/muuk-lopetatud/venu-sq-2"
type textarea "Kella tagaküljel peaks kirjas olemas kas on Venu SQ või Venu SQ2 Kui on SQ2 sii…"
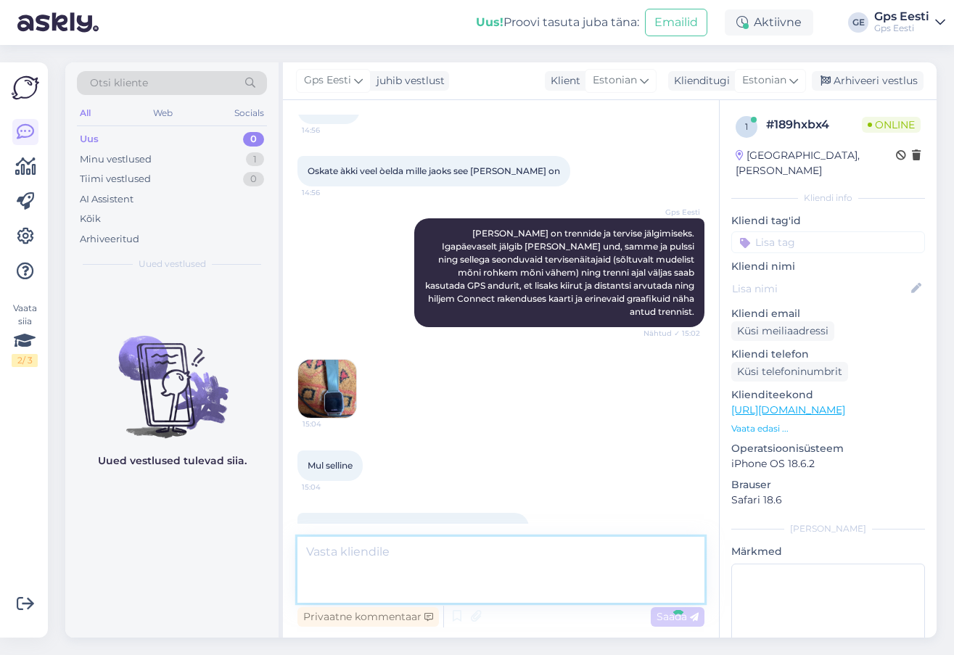
scroll to position [1118, 0]
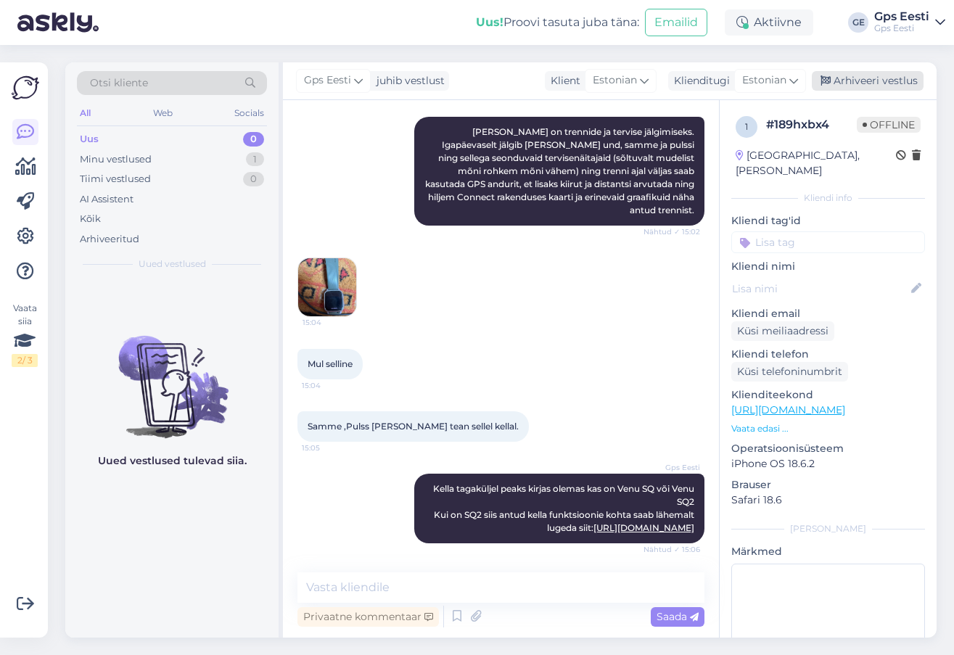
click at [862, 79] on div "Arhiveeri vestlus" at bounding box center [868, 81] width 112 height 20
